Goal: Task Accomplishment & Management: Manage account settings

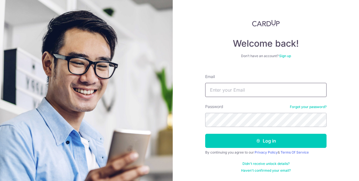
click at [298, 89] on input "Email" at bounding box center [266, 90] width 122 height 14
type input "fz599@yahoo.com.sg"
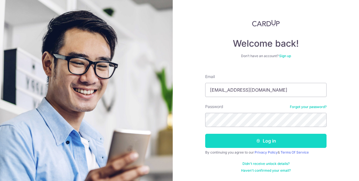
click at [265, 139] on button "Log in" at bounding box center [266, 141] width 122 height 14
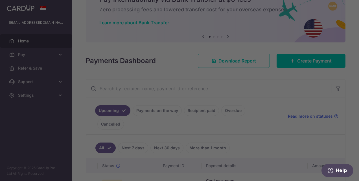
scroll to position [60, 0]
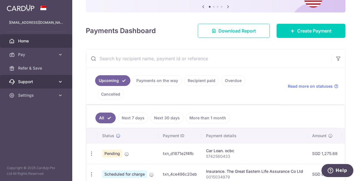
click at [58, 80] on icon at bounding box center [61, 82] width 6 height 6
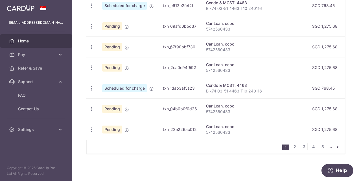
scroll to position [272, 0]
click at [56, 129] on link "Settings" at bounding box center [36, 130] width 72 height 14
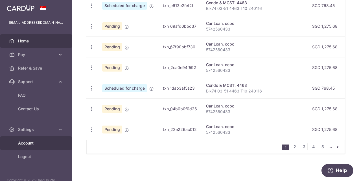
click at [35, 142] on span "Account" at bounding box center [36, 143] width 37 height 6
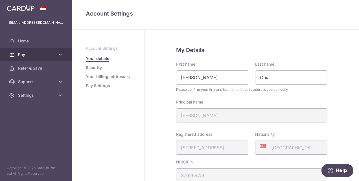
click at [58, 55] on icon at bounding box center [61, 55] width 6 height 6
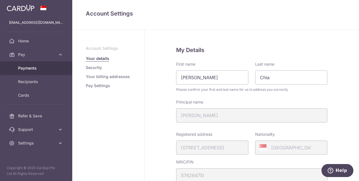
click at [40, 68] on span "Payments" at bounding box center [36, 68] width 37 height 6
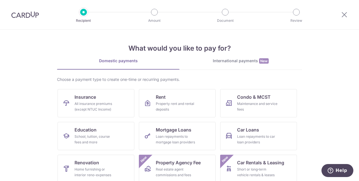
click at [29, 14] on img at bounding box center [25, 14] width 28 height 7
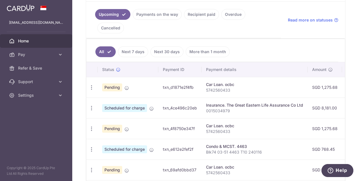
scroll to position [120, 0]
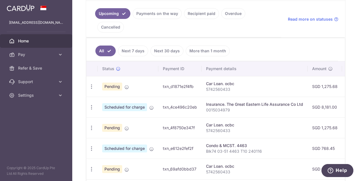
click at [132, 85] on td "Pending" at bounding box center [128, 86] width 61 height 21
click at [215, 87] on p "5742560433" at bounding box center [254, 89] width 97 height 6
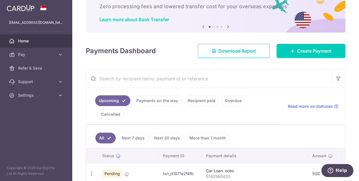
scroll to position [0, 0]
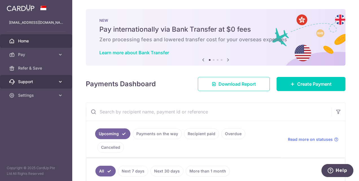
click at [61, 80] on icon at bounding box center [61, 82] width 6 height 6
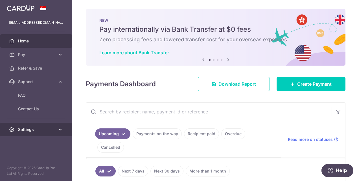
click at [63, 131] on link "Settings" at bounding box center [36, 130] width 72 height 14
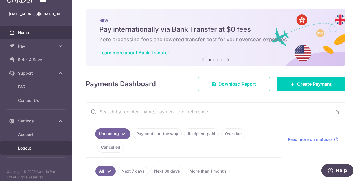
scroll to position [12, 0]
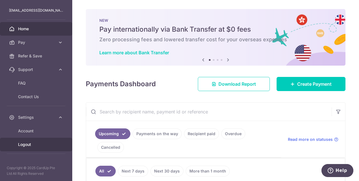
click at [21, 145] on span "Logout" at bounding box center [36, 145] width 37 height 6
